Goal: Find specific page/section: Find specific page/section

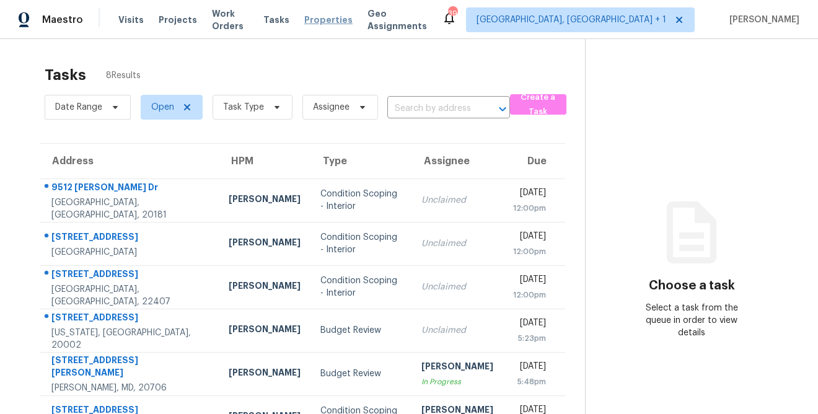
click at [329, 19] on span "Properties" at bounding box center [328, 20] width 48 height 12
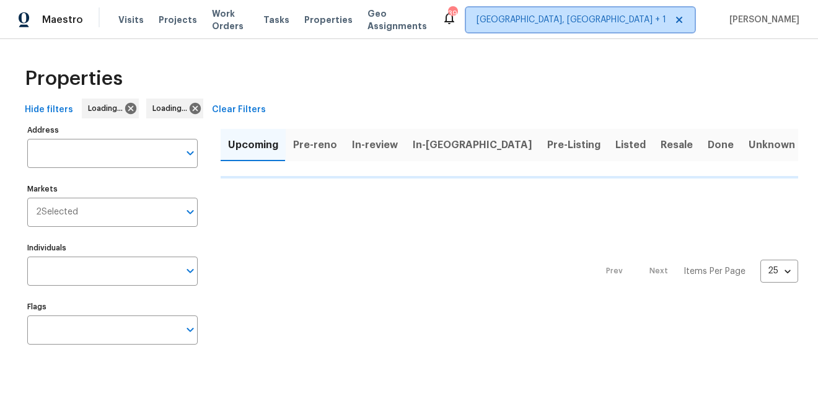
click at [636, 20] on span "[GEOGRAPHIC_DATA], [GEOGRAPHIC_DATA] + 1" at bounding box center [572, 20] width 190 height 12
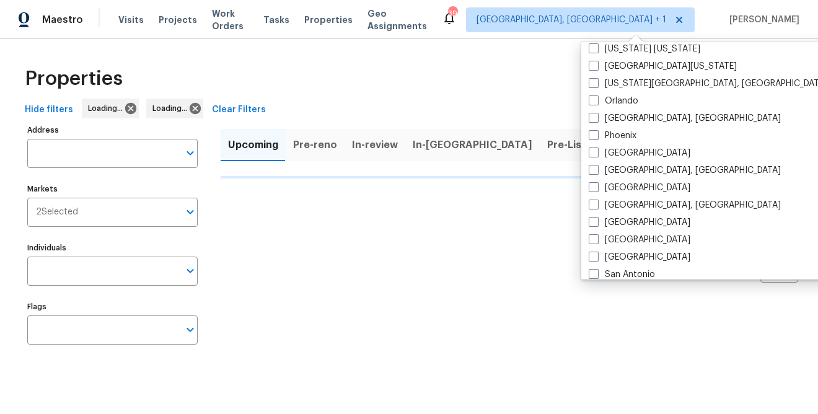
scroll to position [681, 0]
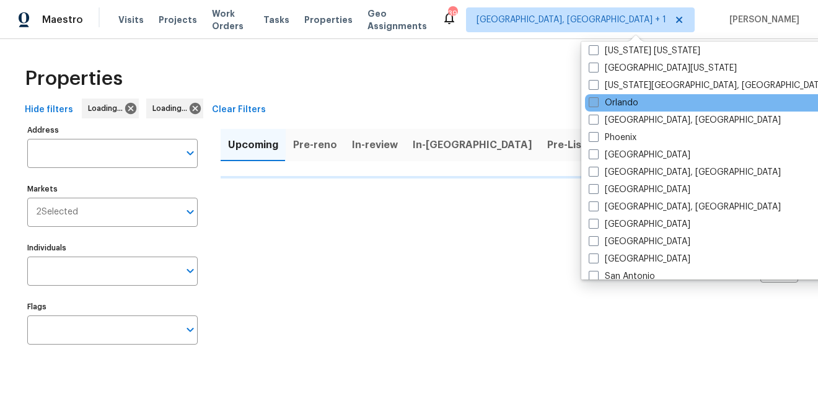
click at [593, 105] on span at bounding box center [594, 102] width 10 height 10
click at [593, 105] on input "Orlando" at bounding box center [593, 101] width 8 height 8
checkbox input "true"
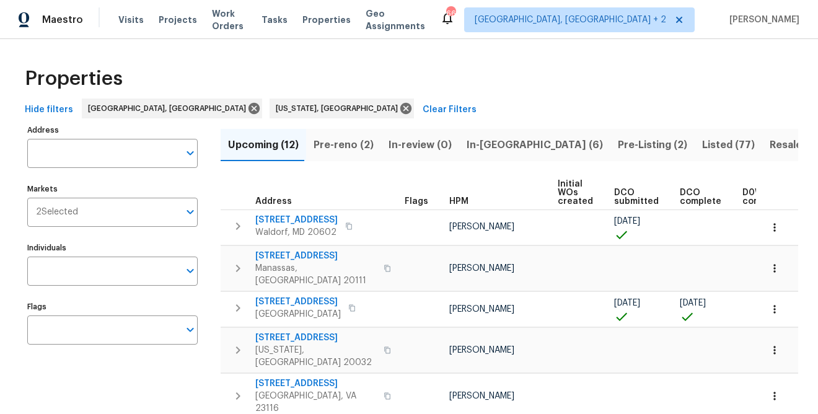
click at [496, 82] on div "Properties" at bounding box center [409, 79] width 778 height 40
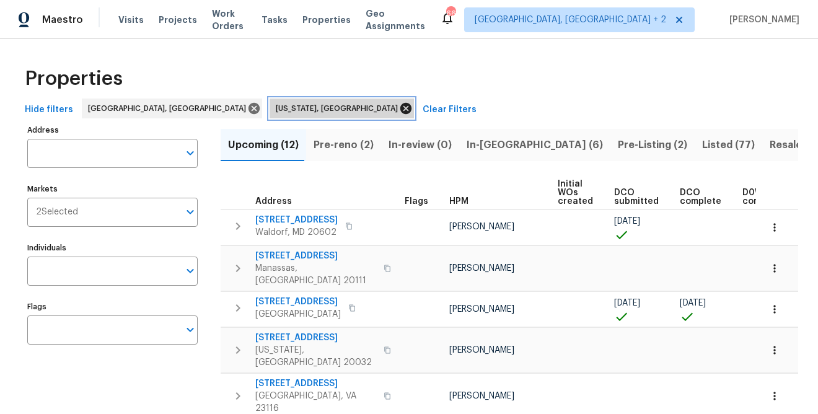
click at [400, 109] on icon at bounding box center [405, 108] width 11 height 11
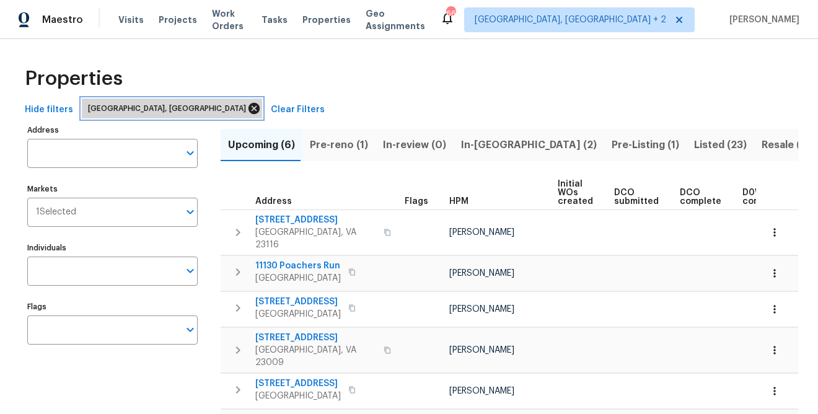
click at [247, 109] on icon at bounding box center [254, 109] width 14 height 14
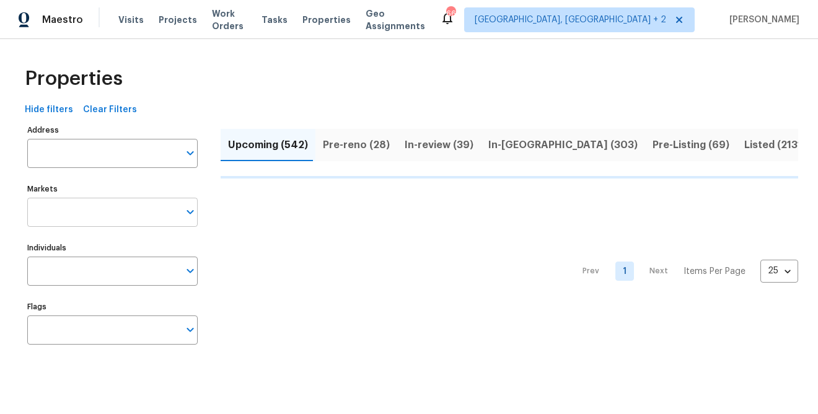
click at [114, 214] on input "Markets" at bounding box center [103, 212] width 152 height 29
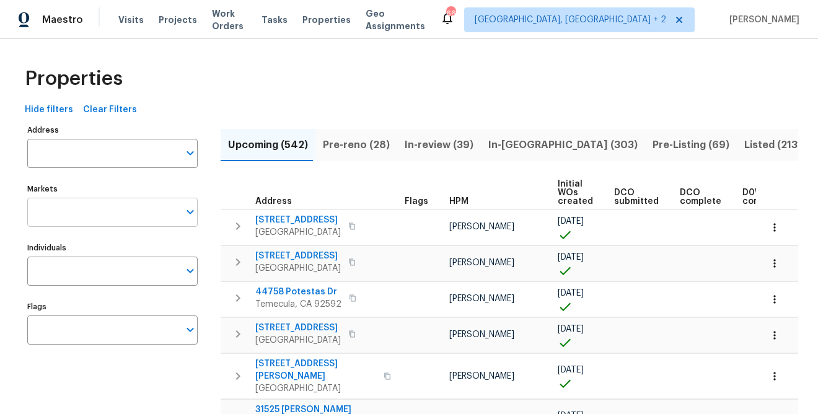
click at [111, 213] on input "Markets" at bounding box center [103, 212] width 152 height 29
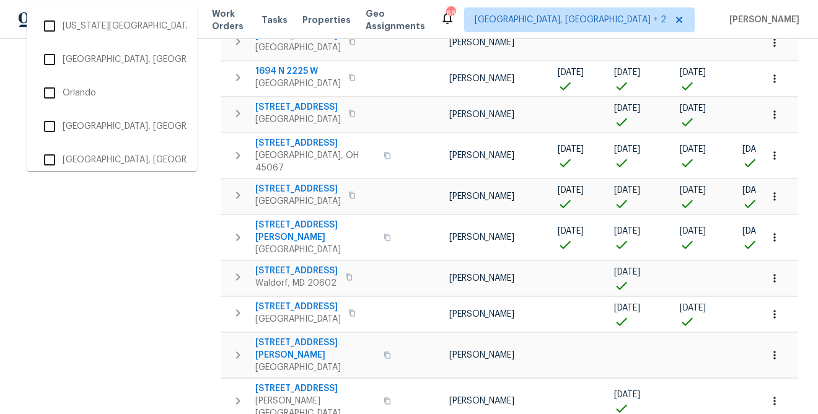
scroll to position [1740, 0]
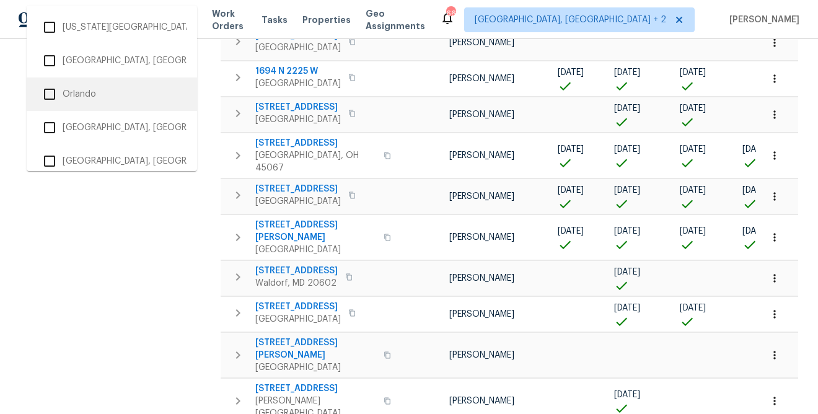
click at [49, 97] on input "checkbox" at bounding box center [50, 94] width 26 height 26
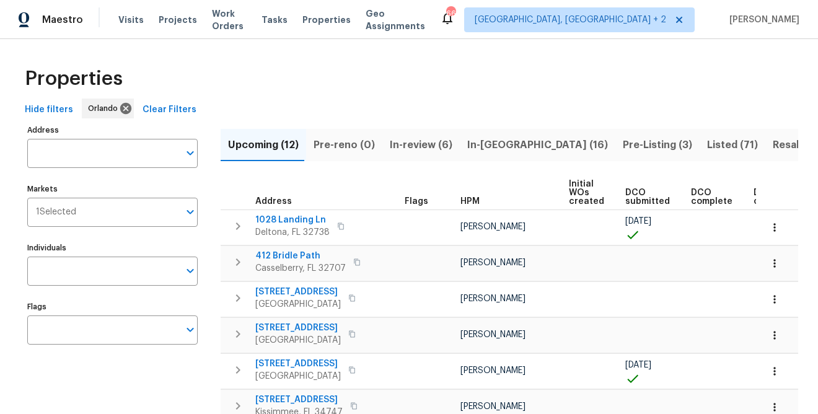
click at [393, 143] on span "In-review (6)" at bounding box center [421, 144] width 63 height 17
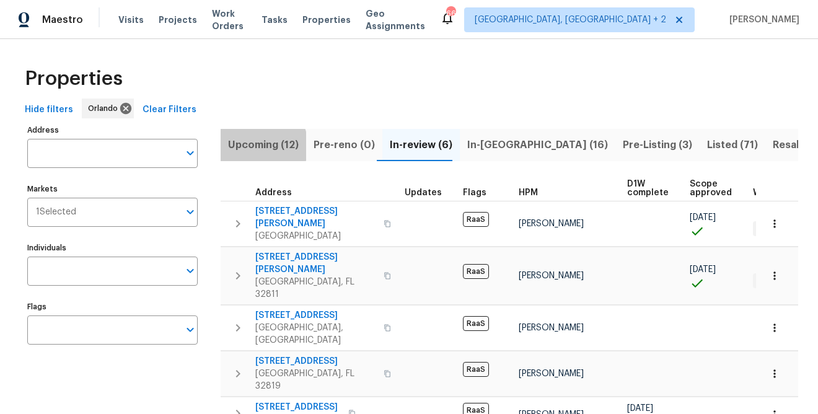
click at [253, 146] on span "Upcoming (12)" at bounding box center [263, 144] width 71 height 17
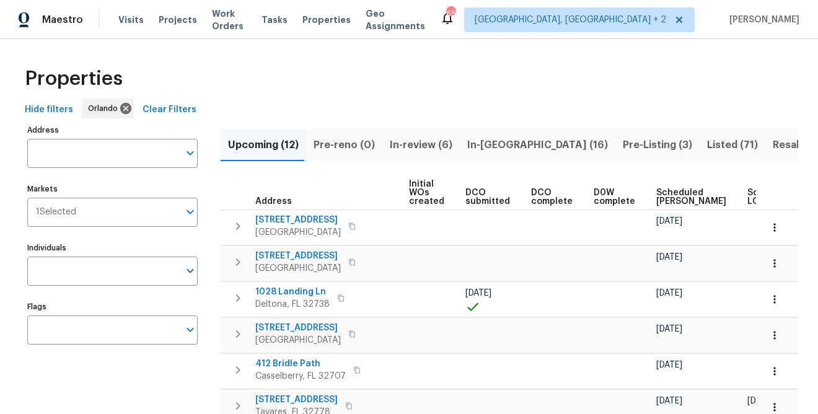
scroll to position [0, 161]
click at [664, 201] on span "Scheduled [PERSON_NAME]" at bounding box center [691, 196] width 70 height 17
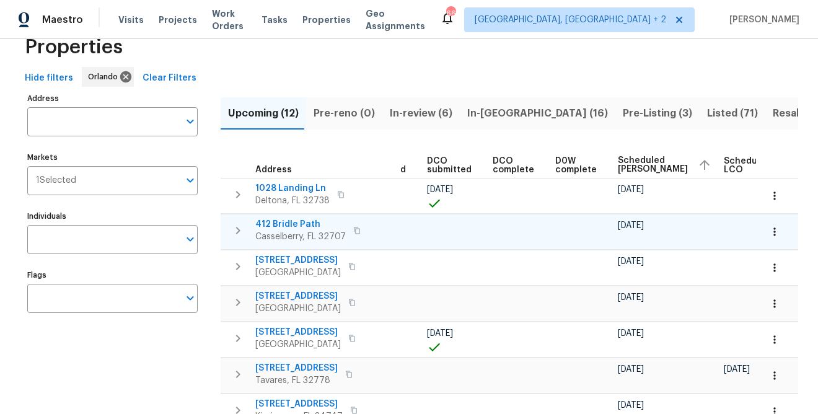
scroll to position [33, 0]
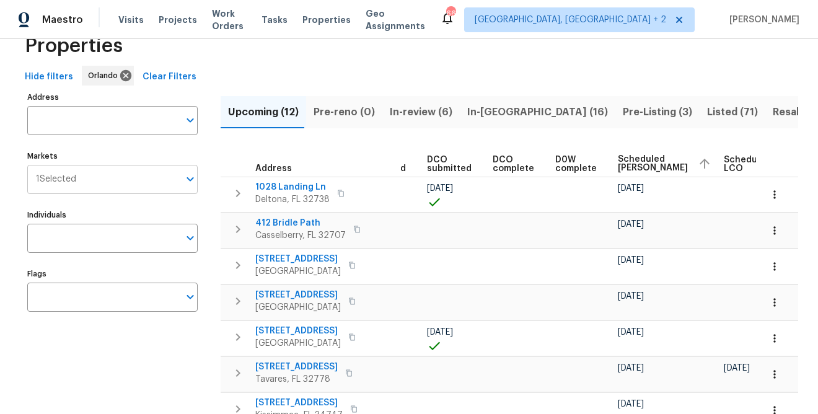
click at [100, 186] on input "Markets" at bounding box center [127, 179] width 103 height 29
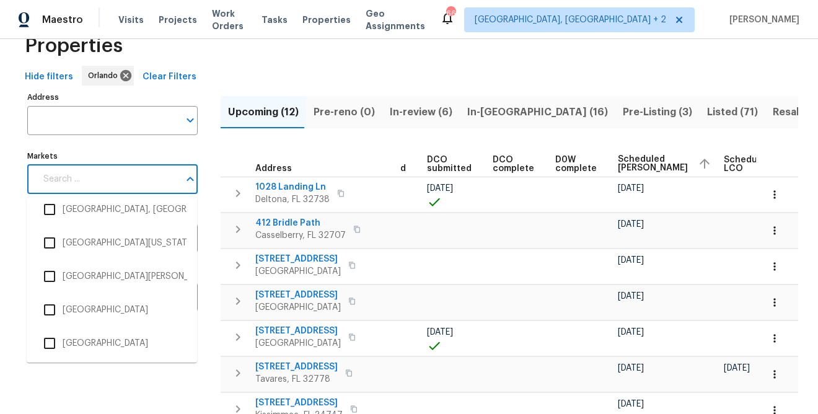
scroll to position [2470, 0]
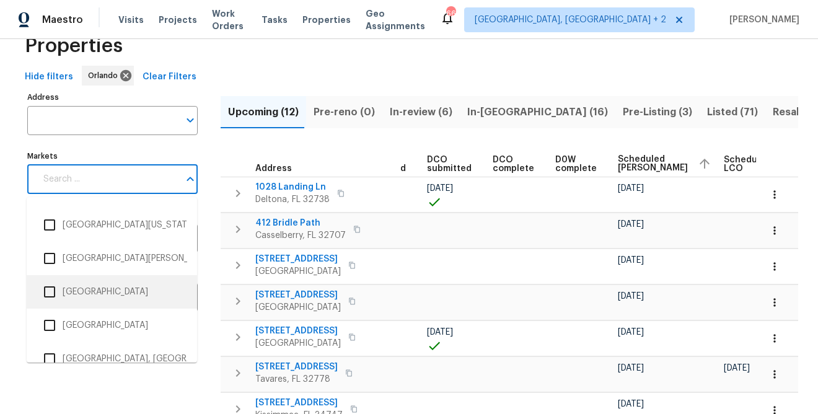
click at [67, 294] on li "[GEOGRAPHIC_DATA]" at bounding box center [112, 292] width 151 height 26
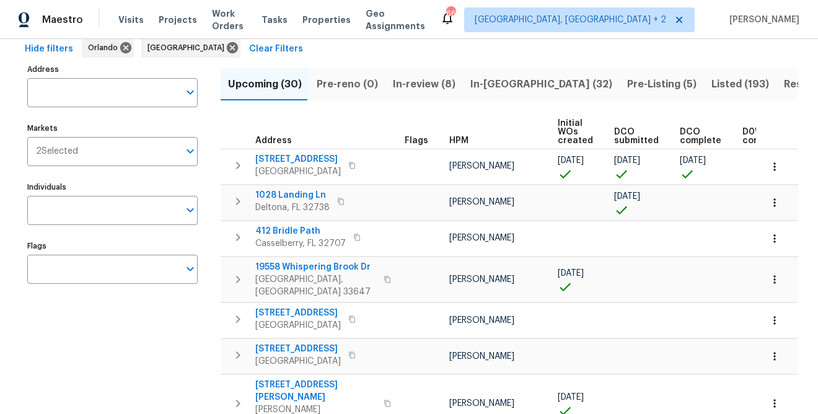
scroll to position [58, 0]
